Goal: Task Accomplishment & Management: Use online tool/utility

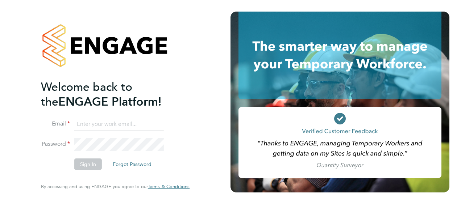
type input "rob.neville@vistry.co.uk"
click at [88, 164] on button "Sign In" at bounding box center [88, 165] width 28 height 12
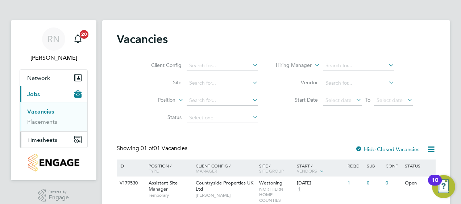
click at [43, 142] on span "Timesheets" at bounding box center [42, 140] width 30 height 7
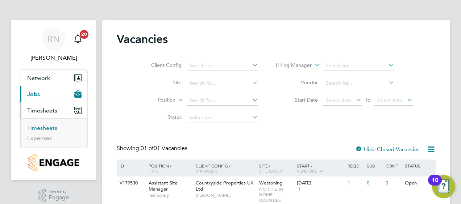
click at [49, 126] on link "Timesheets" at bounding box center [42, 128] width 30 height 7
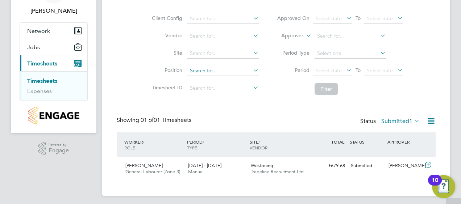
scroll to position [50, 0]
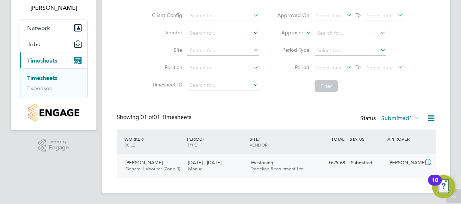
click at [150, 163] on span "[PERSON_NAME]" at bounding box center [143, 163] width 37 height 6
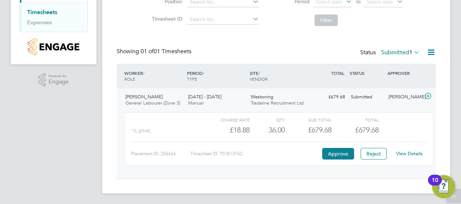
scroll to position [116, 0]
click at [335, 151] on button "Approve" at bounding box center [338, 154] width 32 height 12
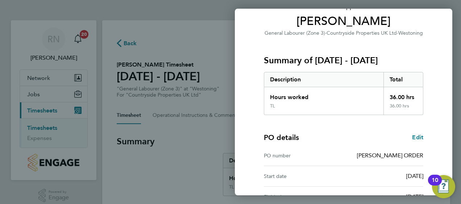
scroll to position [142, 0]
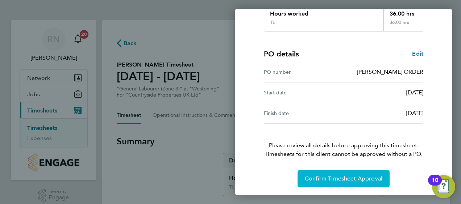
click at [329, 177] on span "Confirm Timesheet Approval" at bounding box center [344, 178] width 78 height 7
